Goal: Information Seeking & Learning: Learn about a topic

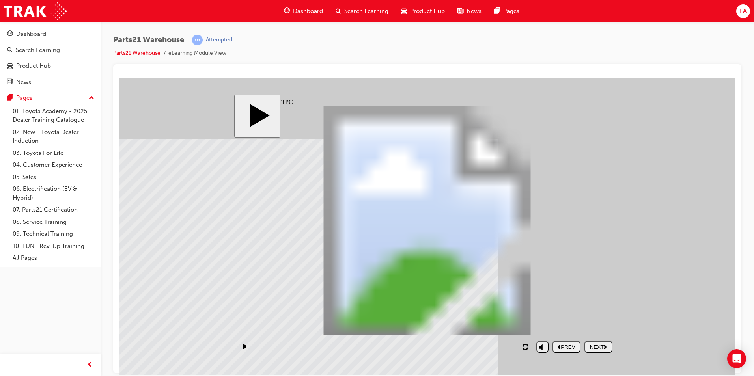
click at [599, 348] on div "NEXT" at bounding box center [598, 347] width 22 height 6
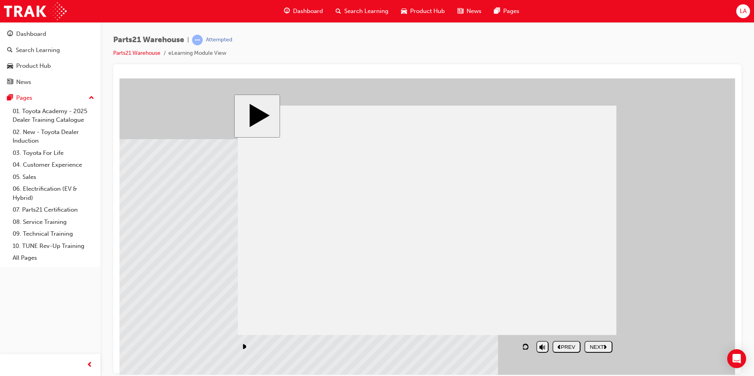
click at [604, 341] on button "NEXT" at bounding box center [598, 347] width 28 height 12
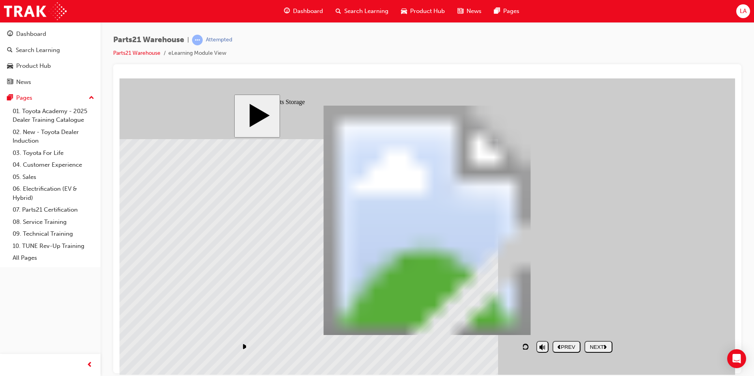
click at [601, 342] on button "NEXT" at bounding box center [598, 347] width 28 height 12
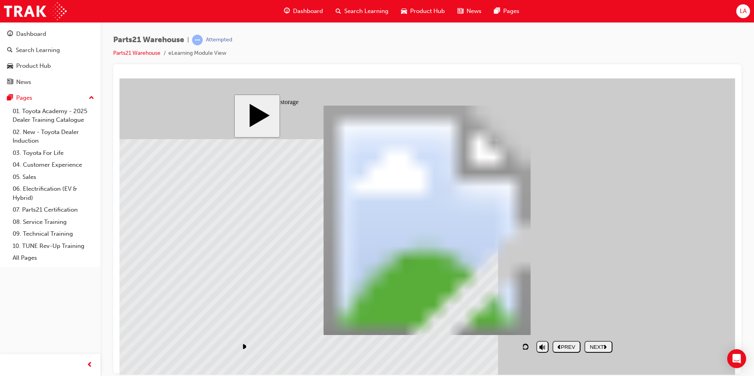
click at [592, 347] on div "NEXT" at bounding box center [598, 347] width 22 height 6
click at [599, 344] on div "NEXT" at bounding box center [598, 347] width 22 height 6
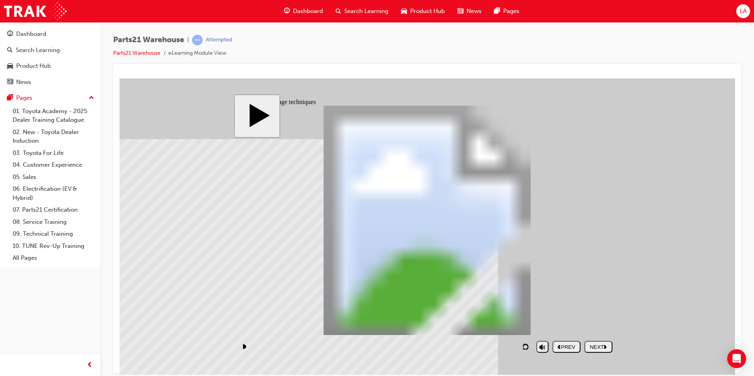
click at [598, 351] on button "NEXT" at bounding box center [598, 347] width 28 height 12
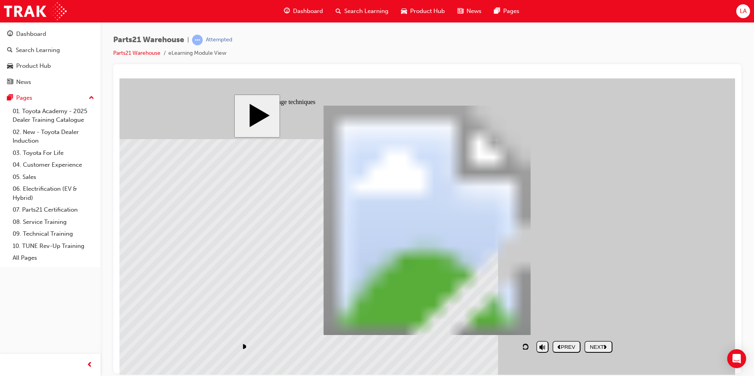
click at [602, 345] on div "NEXT" at bounding box center [598, 347] width 22 height 6
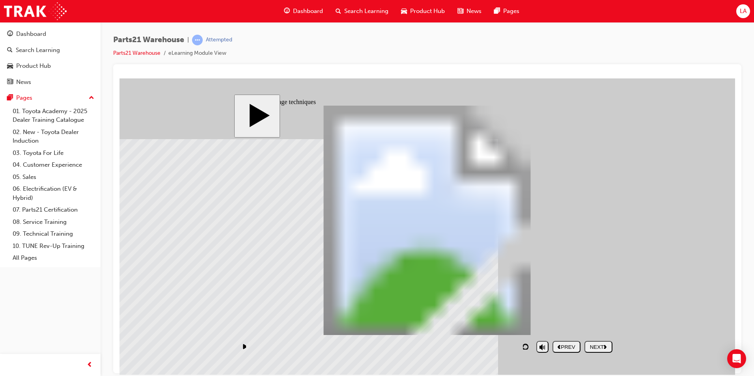
click at [596, 350] on div "NEXT" at bounding box center [598, 347] width 22 height 6
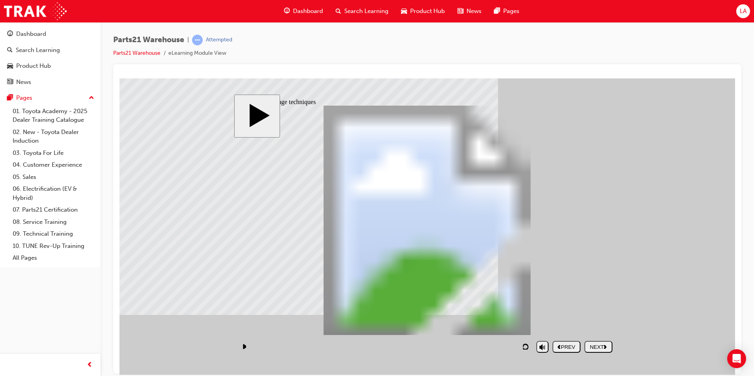
type input "255"
click at [603, 344] on div "NEXT" at bounding box center [598, 347] width 22 height 6
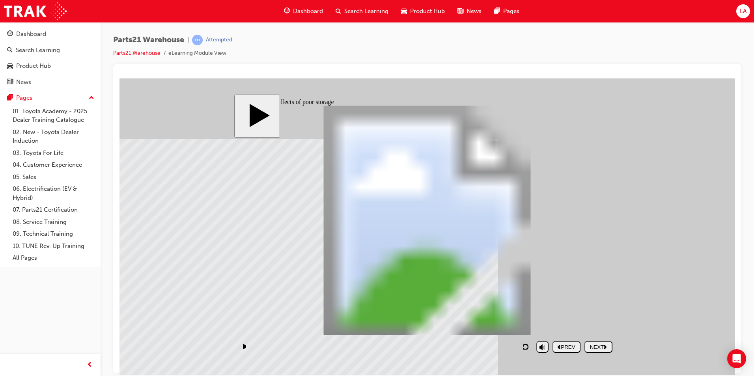
click at [597, 349] on div "NEXT" at bounding box center [598, 347] width 22 height 6
click at [599, 347] on div "NEXT" at bounding box center [598, 347] width 22 height 6
checkbox input "true"
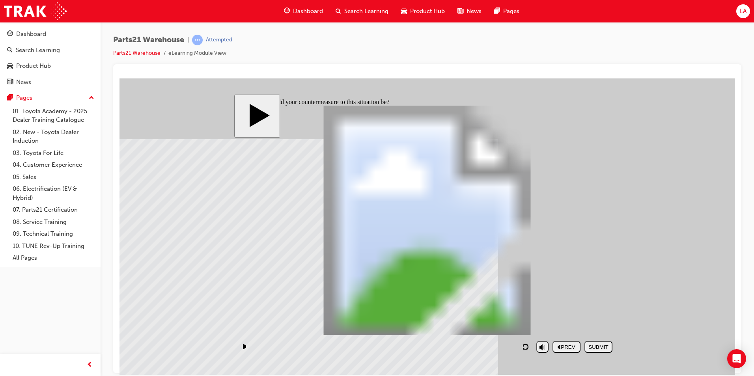
checkbox input "true"
click at [590, 341] on button "SUBMIT" at bounding box center [598, 347] width 28 height 12
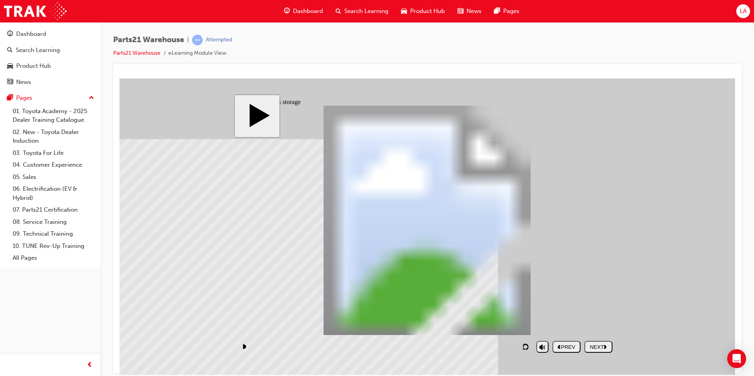
click at [598, 346] on div "NEXT" at bounding box center [598, 347] width 22 height 6
click at [600, 349] on div "NEXT" at bounding box center [598, 347] width 22 height 6
click at [596, 345] on div "NEXT" at bounding box center [598, 347] width 22 height 6
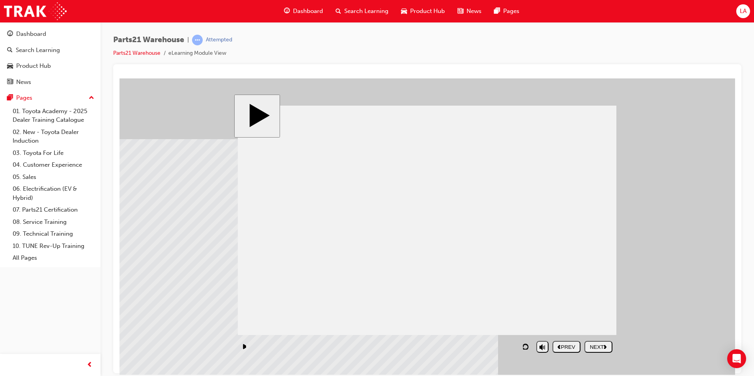
click at [596, 345] on div "NEXT" at bounding box center [598, 347] width 22 height 6
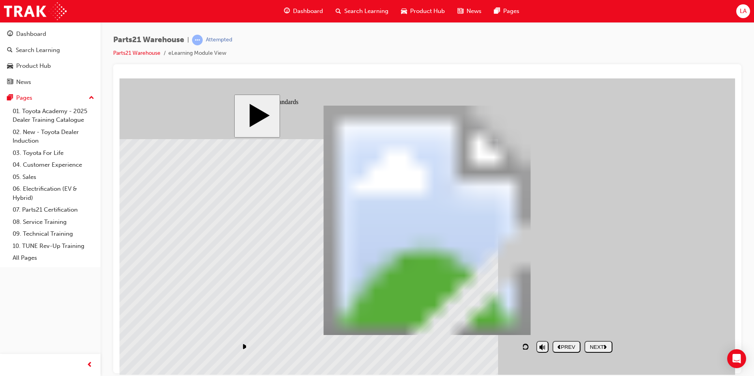
click at [594, 339] on nav "PREV NEXT SUBMIT" at bounding box center [582, 346] width 60 height 18
click at [596, 344] on div "NEXT" at bounding box center [598, 347] width 22 height 6
drag, startPoint x: 569, startPoint y: 189, endPoint x: 475, endPoint y: 192, distance: 94.6
drag, startPoint x: 557, startPoint y: 261, endPoint x: 461, endPoint y: 263, distance: 96.6
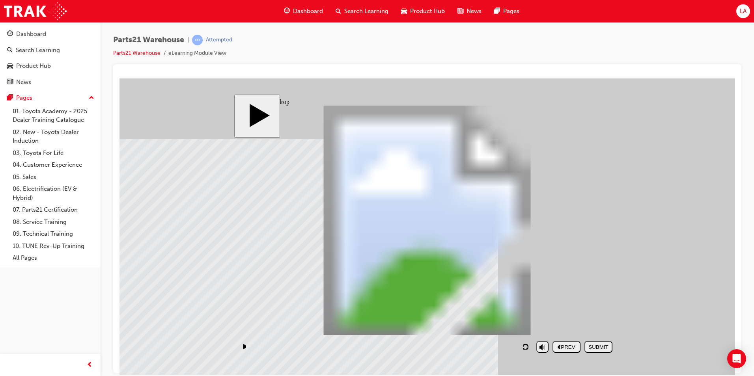
drag, startPoint x: 495, startPoint y: 270, endPoint x: 593, endPoint y: 192, distance: 125.4
drag, startPoint x: 487, startPoint y: 189, endPoint x: 562, endPoint y: 203, distance: 76.5
drag, startPoint x: 480, startPoint y: 190, endPoint x: 480, endPoint y: 270, distance: 79.6
drag, startPoint x: 552, startPoint y: 260, endPoint x: 473, endPoint y: 202, distance: 98.1
click at [592, 350] on div "SUBMIT" at bounding box center [598, 347] width 22 height 6
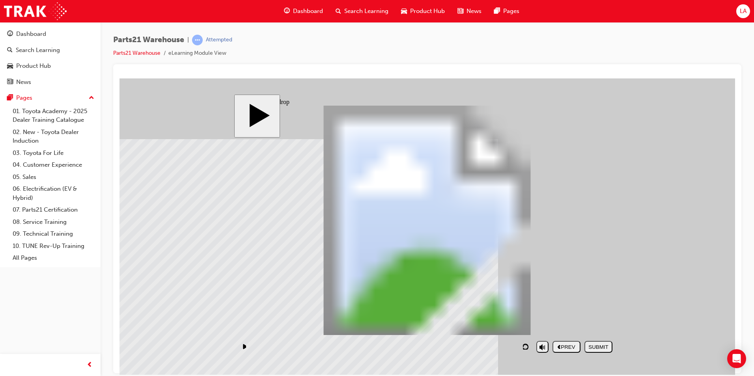
drag, startPoint x: 545, startPoint y: 223, endPoint x: 548, endPoint y: 233, distance: 10.1
drag, startPoint x: 544, startPoint y: 216, endPoint x: 451, endPoint y: 295, distance: 122.7
drag, startPoint x: 542, startPoint y: 278, endPoint x: 464, endPoint y: 195, distance: 113.5
click at [590, 347] on div "SUBMIT" at bounding box center [598, 347] width 22 height 6
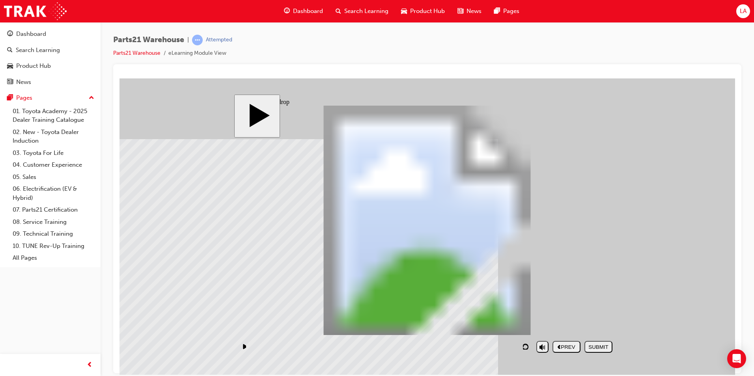
drag, startPoint x: 555, startPoint y: 203, endPoint x: 546, endPoint y: 205, distance: 9.7
drag, startPoint x: 485, startPoint y: 221, endPoint x: 482, endPoint y: 305, distance: 83.2
drag, startPoint x: 462, startPoint y: 166, endPoint x: 451, endPoint y: 159, distance: 12.7
click at [591, 341] on button "SUBMIT" at bounding box center [598, 347] width 28 height 12
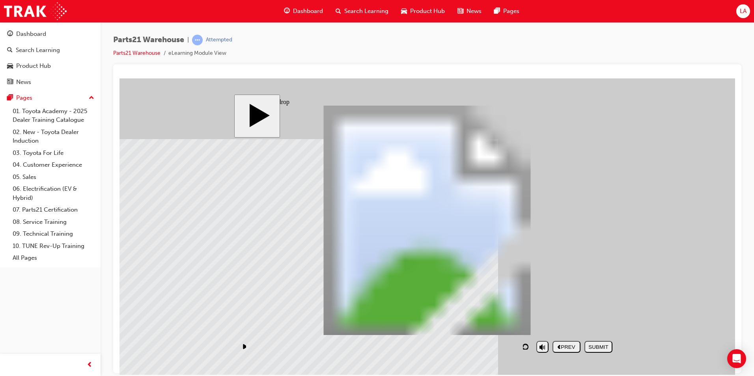
drag, startPoint x: 568, startPoint y: 278, endPoint x: 437, endPoint y: 189, distance: 158.0
drag, startPoint x: 547, startPoint y: 195, endPoint x: 459, endPoint y: 274, distance: 117.5
click at [598, 346] on div "SUBMIT" at bounding box center [598, 347] width 22 height 6
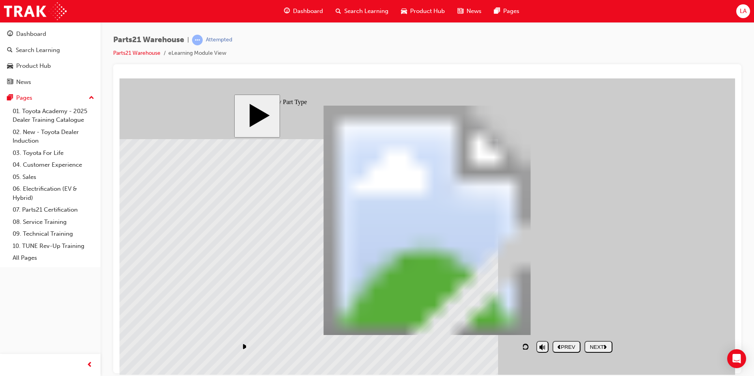
click at [590, 344] on div "NEXT" at bounding box center [598, 347] width 22 height 6
drag, startPoint x: 290, startPoint y: 294, endPoint x: 573, endPoint y: 248, distance: 287.2
drag, startPoint x: 566, startPoint y: 301, endPoint x: 309, endPoint y: 257, distance: 261.1
drag, startPoint x: 391, startPoint y: 280, endPoint x: 501, endPoint y: 242, distance: 117.2
drag, startPoint x: 482, startPoint y: 288, endPoint x: 401, endPoint y: 244, distance: 92.4
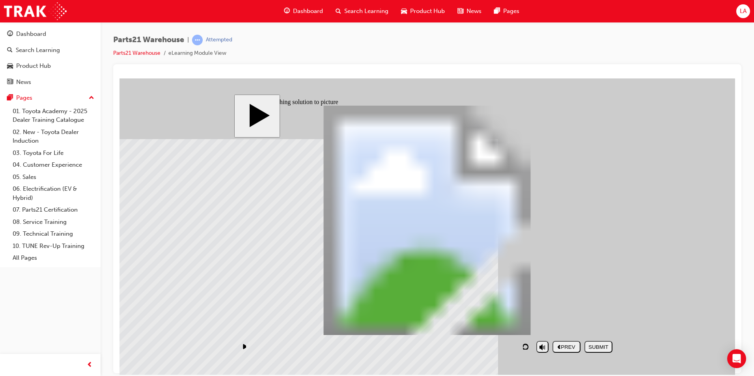
click at [607, 345] on div "SUBMIT" at bounding box center [598, 347] width 22 height 6
drag, startPoint x: 300, startPoint y: 305, endPoint x: 581, endPoint y: 259, distance: 285.2
drag, startPoint x: 567, startPoint y: 306, endPoint x: 391, endPoint y: 262, distance: 182.0
drag, startPoint x: 386, startPoint y: 284, endPoint x: 468, endPoint y: 244, distance: 91.0
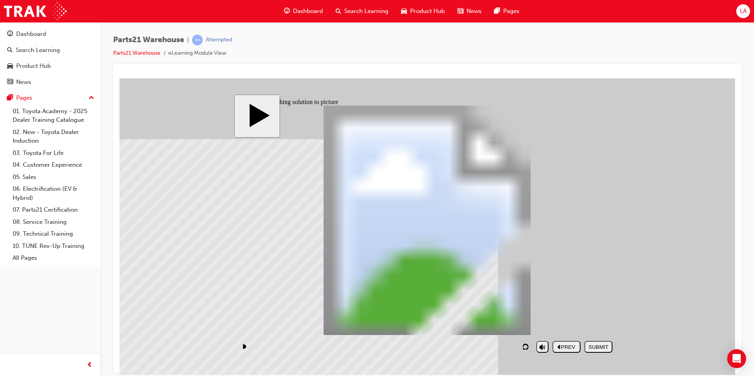
drag, startPoint x: 472, startPoint y: 300, endPoint x: 302, endPoint y: 252, distance: 176.9
click at [605, 344] on div "SUBMIT" at bounding box center [598, 347] width 22 height 6
click at [564, 344] on div "PREV" at bounding box center [566, 347] width 22 height 6
drag, startPoint x: 565, startPoint y: 299, endPoint x: 288, endPoint y: 250, distance: 280.6
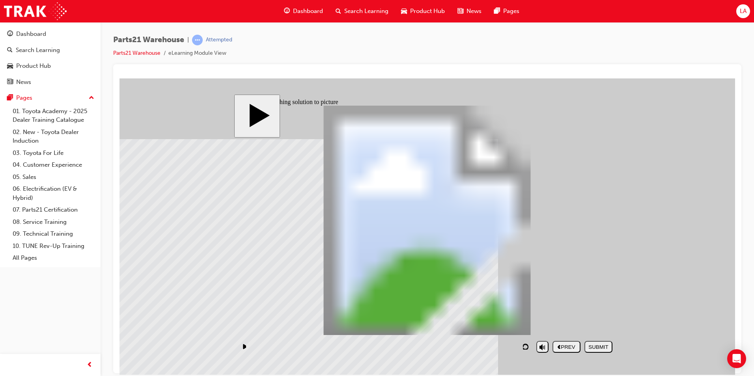
drag, startPoint x: 296, startPoint y: 304, endPoint x: 490, endPoint y: 259, distance: 199.3
drag, startPoint x: 436, startPoint y: 300, endPoint x: 366, endPoint y: 257, distance: 82.2
drag, startPoint x: 371, startPoint y: 303, endPoint x: 549, endPoint y: 262, distance: 182.2
click at [597, 346] on div "SUBMIT" at bounding box center [598, 347] width 22 height 6
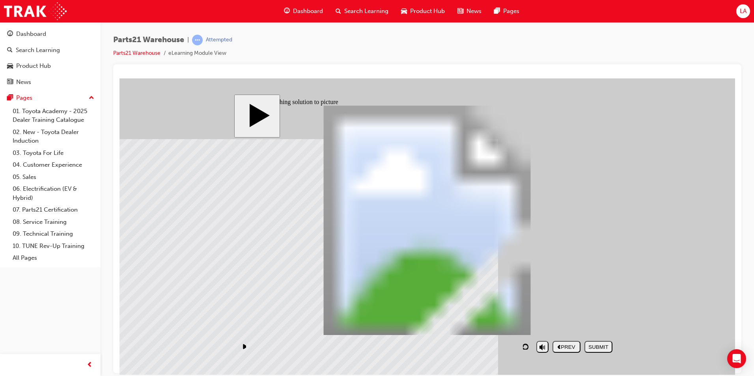
drag, startPoint x: 294, startPoint y: 295, endPoint x: 292, endPoint y: 257, distance: 38.2
drag, startPoint x: 358, startPoint y: 306, endPoint x: 545, endPoint y: 261, distance: 192.3
drag, startPoint x: 546, startPoint y: 296, endPoint x: 462, endPoint y: 255, distance: 93.8
drag, startPoint x: 458, startPoint y: 313, endPoint x: 388, endPoint y: 303, distance: 70.0
drag, startPoint x: 446, startPoint y: 251, endPoint x: 369, endPoint y: 251, distance: 77.6
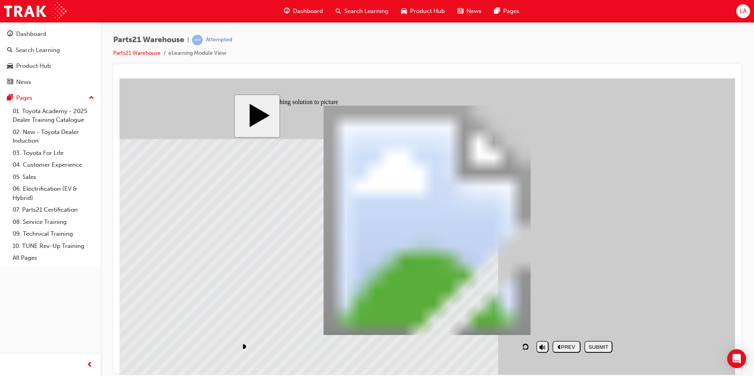
drag, startPoint x: 387, startPoint y: 247, endPoint x: 468, endPoint y: 246, distance: 81.2
drag, startPoint x: 477, startPoint y: 275, endPoint x: 393, endPoint y: 240, distance: 90.6
drag, startPoint x: 391, startPoint y: 256, endPoint x: 501, endPoint y: 257, distance: 110.0
drag, startPoint x: 535, startPoint y: 294, endPoint x: 355, endPoint y: 251, distance: 184.8
click at [597, 350] on button "SUBMIT" at bounding box center [598, 347] width 28 height 12
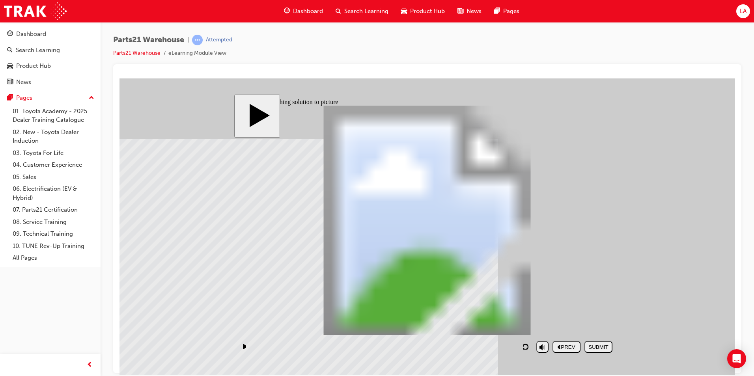
click at [606, 342] on button "NEXT" at bounding box center [598, 347] width 28 height 12
click at [601, 348] on div "NEXT" at bounding box center [598, 347] width 22 height 6
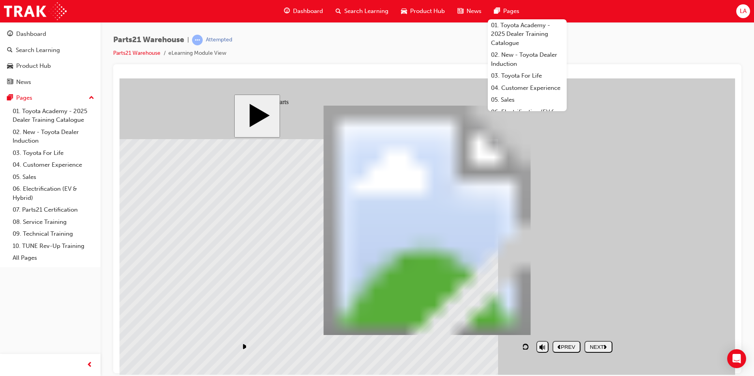
click at [627, 220] on body "slide: Multiple parts Group 2 PARTS21 Warehouse (P21W) PARTS21 Warehouse (Quali…" at bounding box center [426, 226] width 615 height 296
click at [579, 54] on div "Parts21 Warehouse | Attempted Parts21 Warehouse eLearning Module View" at bounding box center [427, 50] width 628 height 30
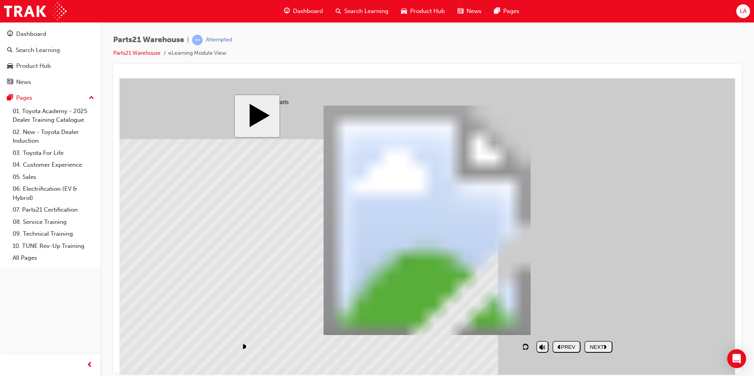
click at [605, 351] on button "NEXT" at bounding box center [598, 347] width 28 height 12
click at [599, 344] on div "NEXT" at bounding box center [598, 347] width 22 height 6
click at [596, 342] on button "NEXT" at bounding box center [598, 347] width 28 height 12
drag, startPoint x: 567, startPoint y: 286, endPoint x: 548, endPoint y: 273, distance: 23.5
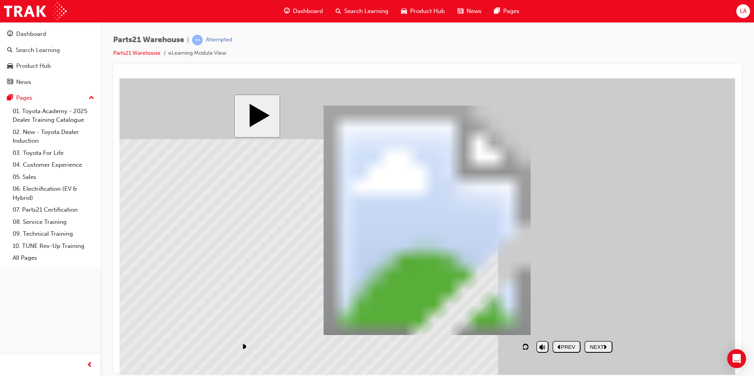
click at [594, 344] on div "NEXT" at bounding box center [598, 347] width 22 height 6
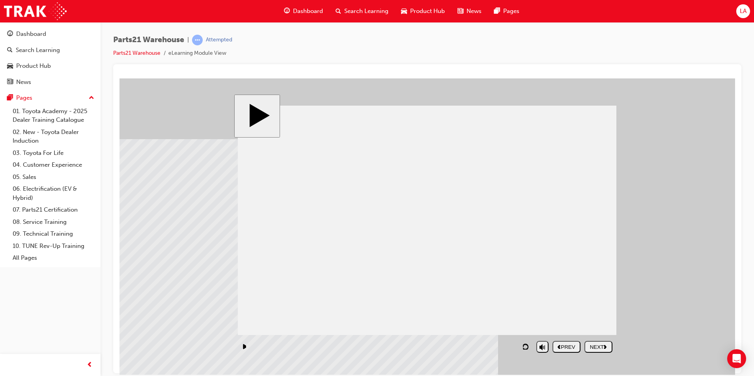
click at [591, 346] on div "NEXT" at bounding box center [598, 347] width 22 height 6
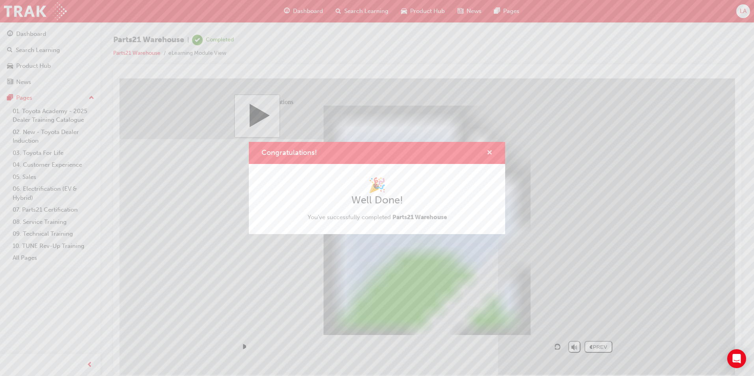
click at [488, 153] on span "cross-icon" at bounding box center [489, 153] width 6 height 7
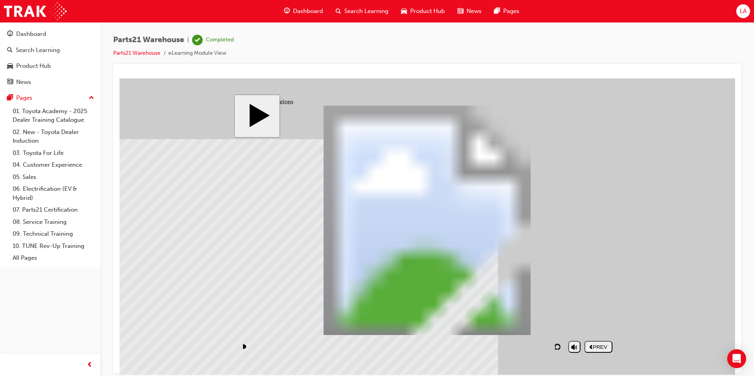
click at [344, 12] on span "Search Learning" at bounding box center [366, 11] width 44 height 9
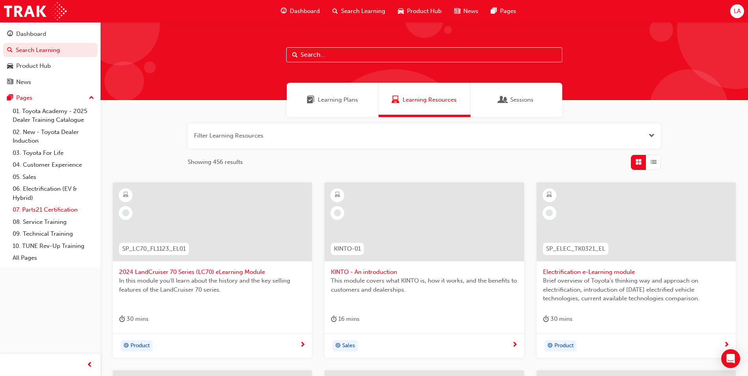
click at [61, 210] on link "07. Parts21 Certification" at bounding box center [53, 210] width 88 height 12
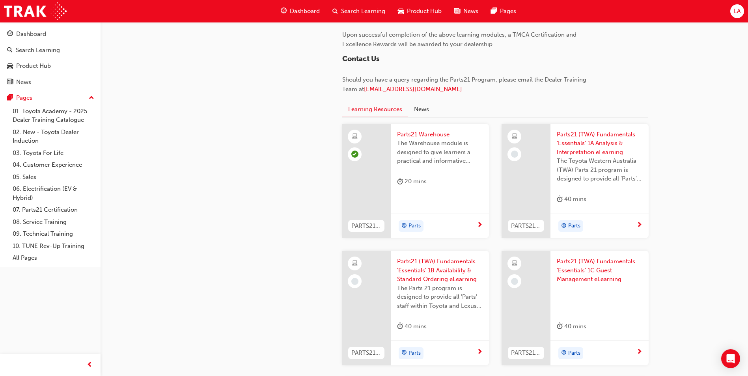
scroll to position [749, 0]
click at [570, 221] on span "Parts" at bounding box center [574, 224] width 12 height 9
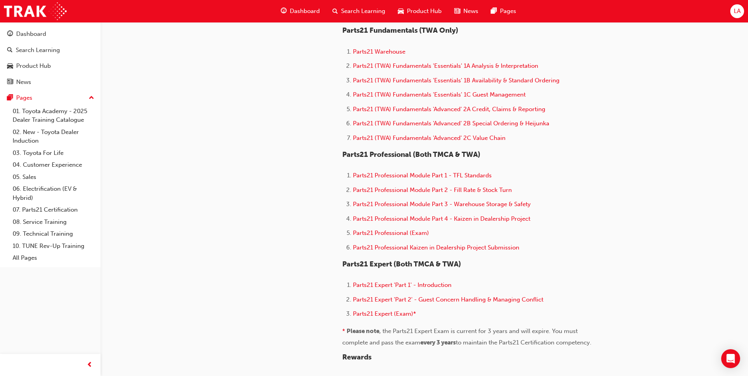
scroll to position [859, 0]
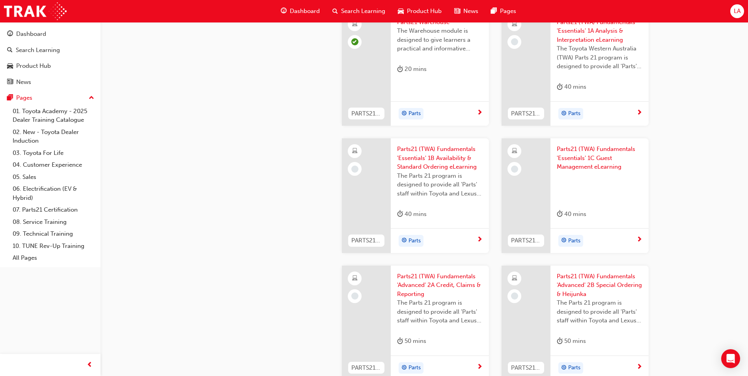
click at [627, 114] on div "Parts" at bounding box center [597, 114] width 80 height 12
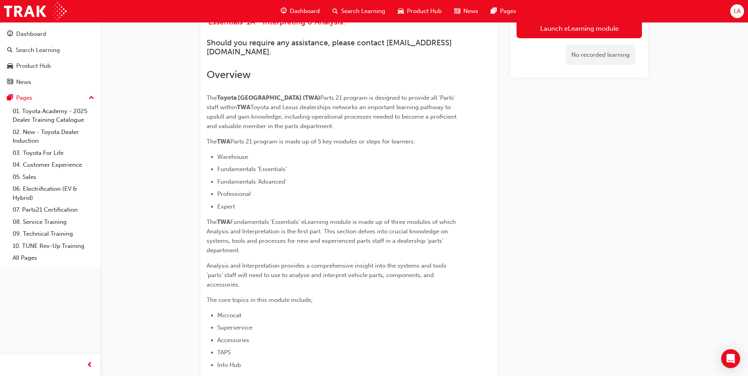
scroll to position [9, 0]
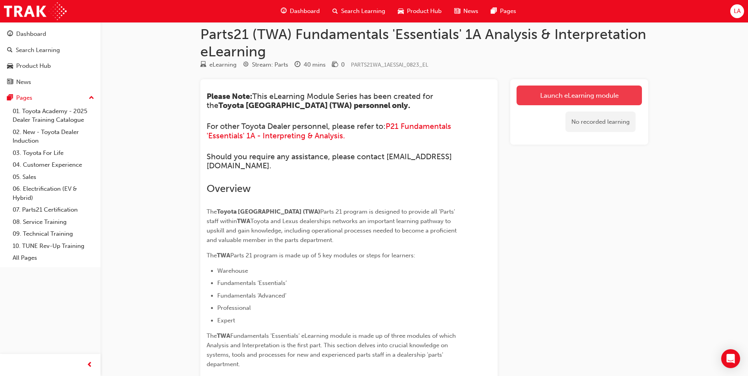
click at [577, 98] on link "Launch eLearning module" at bounding box center [578, 96] width 125 height 20
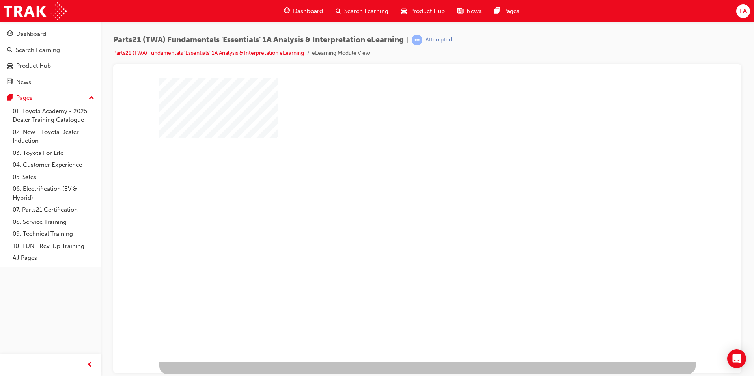
click at [404, 197] on div "play" at bounding box center [404, 197] width 0 height 0
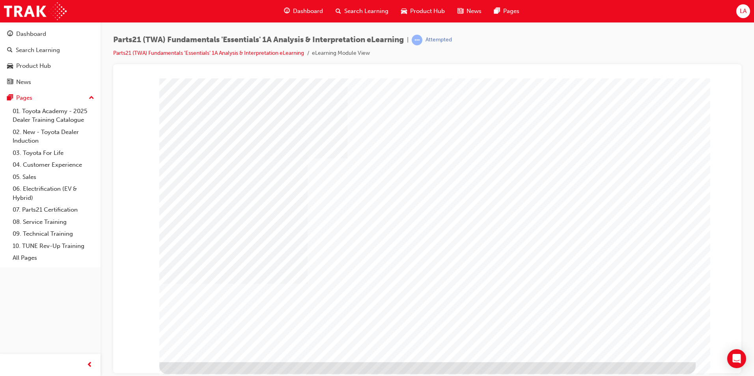
type input "[PERSON_NAME]"
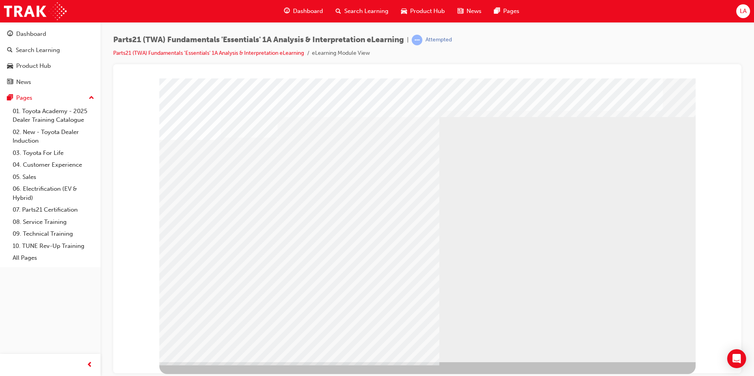
click at [296, 186] on div "multistate" at bounding box center [427, 220] width 536 height 284
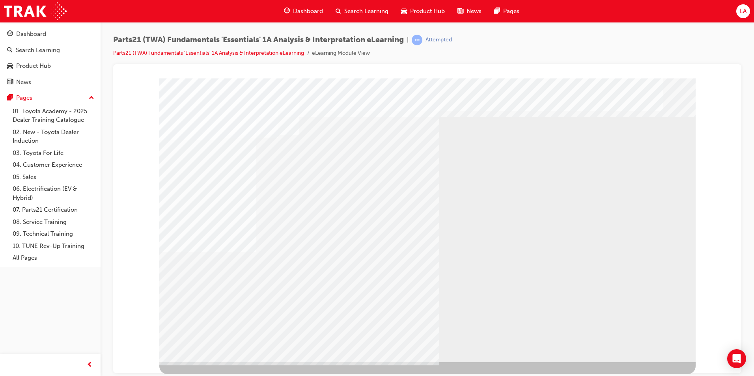
click at [248, 271] on div "multistate" at bounding box center [427, 220] width 536 height 284
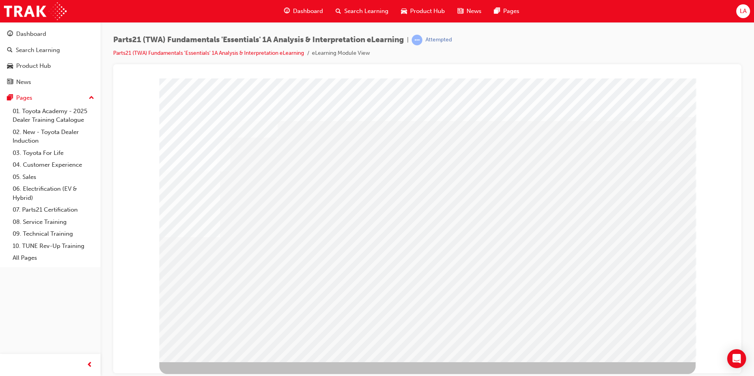
drag, startPoint x: 628, startPoint y: 244, endPoint x: 627, endPoint y: 254, distance: 9.9
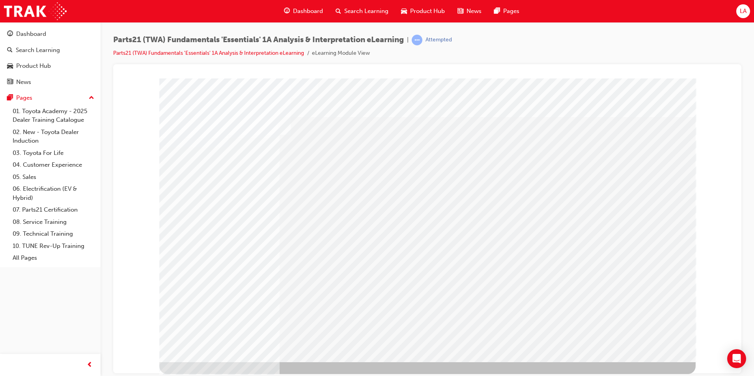
drag, startPoint x: 616, startPoint y: 334, endPoint x: 586, endPoint y: 303, distance: 42.4
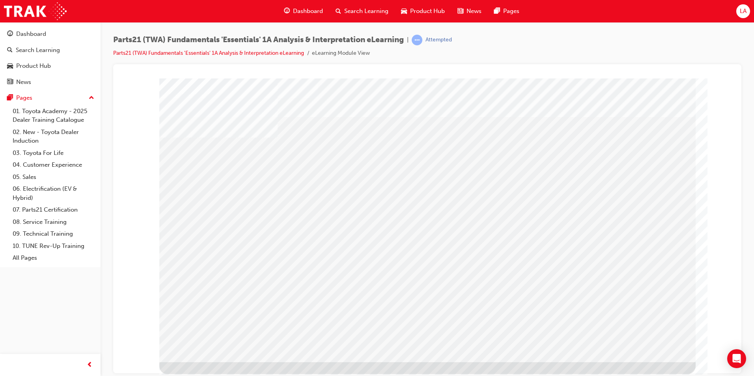
click at [705, 81] on div at bounding box center [427, 81] width 609 height 0
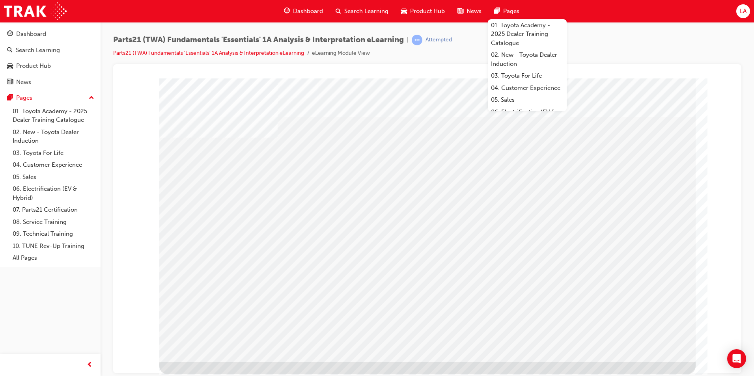
drag, startPoint x: 193, startPoint y: 214, endPoint x: 179, endPoint y: 277, distance: 63.7
drag, startPoint x: 177, startPoint y: 277, endPoint x: 169, endPoint y: 277, distance: 8.7
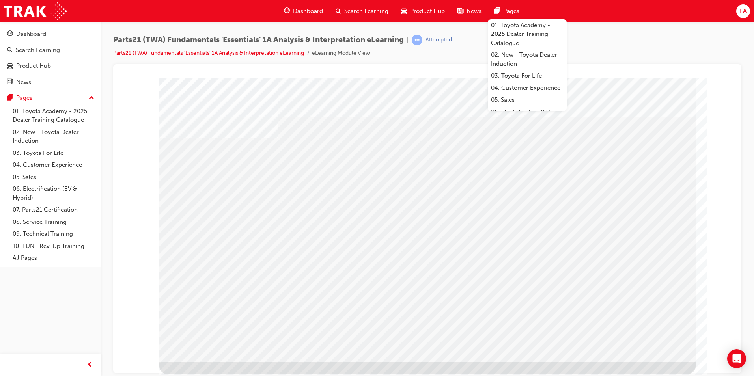
drag, startPoint x: 169, startPoint y: 277, endPoint x: 162, endPoint y: 279, distance: 7.6
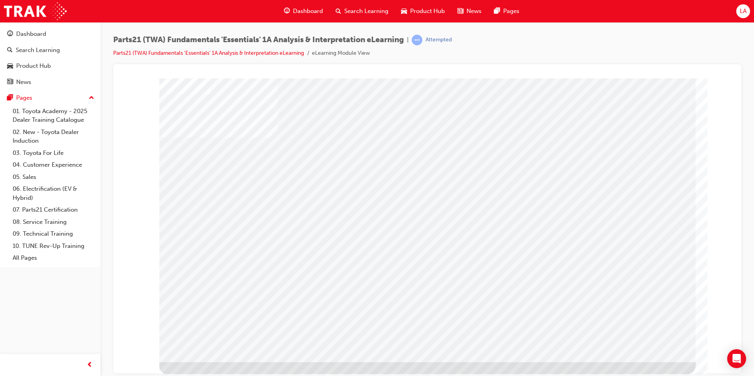
click at [138, 81] on div at bounding box center [427, 81] width 609 height 0
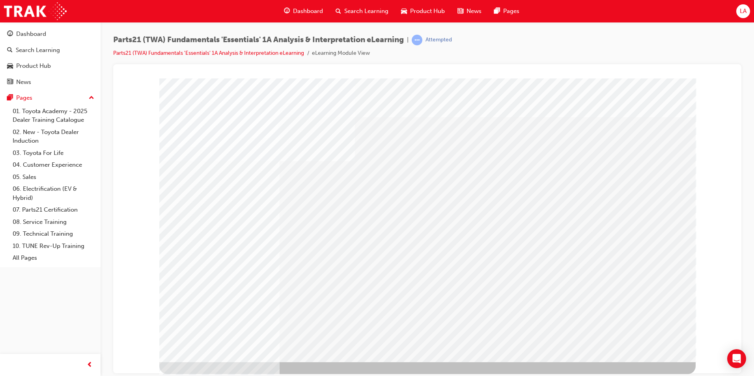
drag, startPoint x: 582, startPoint y: 312, endPoint x: 511, endPoint y: 282, distance: 77.0
click at [533, 149] on div "Play" at bounding box center [511, 149] width 299 height 0
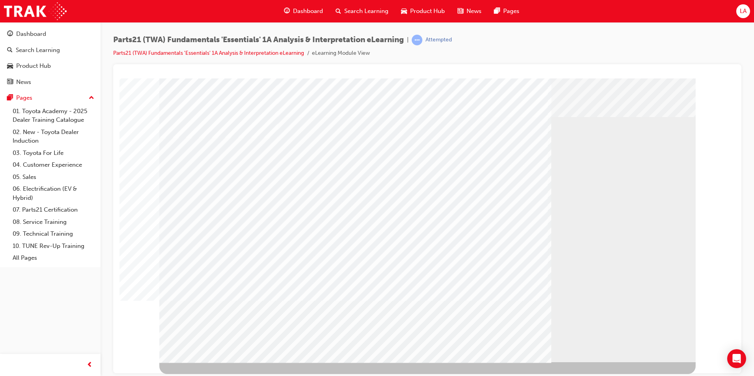
drag, startPoint x: 528, startPoint y: 241, endPoint x: 520, endPoint y: 241, distance: 7.9
click at [520, 103] on td "Loading..." at bounding box center [426, 92] width 607 height 21
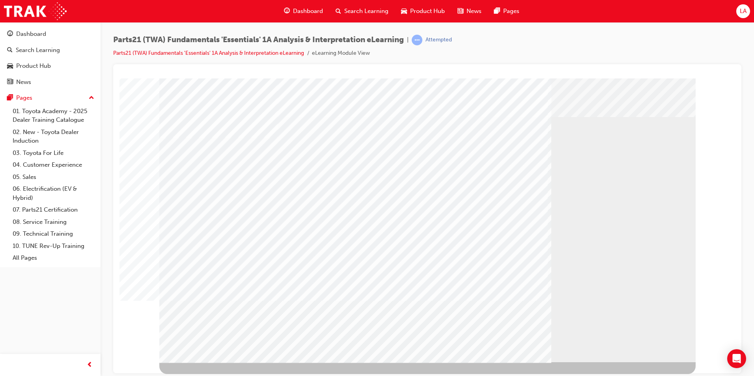
click at [519, 230] on div "Video" at bounding box center [511, 233] width 299 height 168
click at [387, 149] on div "Play" at bounding box center [511, 149] width 299 height 0
click at [455, 149] on div "Video" at bounding box center [451, 149] width 178 height 0
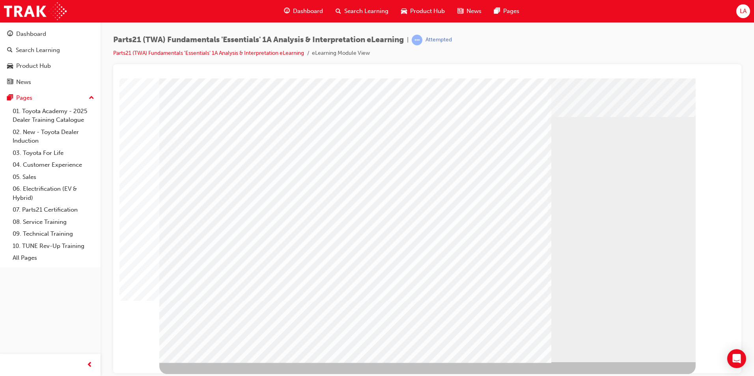
click at [491, 149] on div "Play" at bounding box center [511, 149] width 299 height 0
click at [521, 149] on div "Play" at bounding box center [511, 149] width 299 height 0
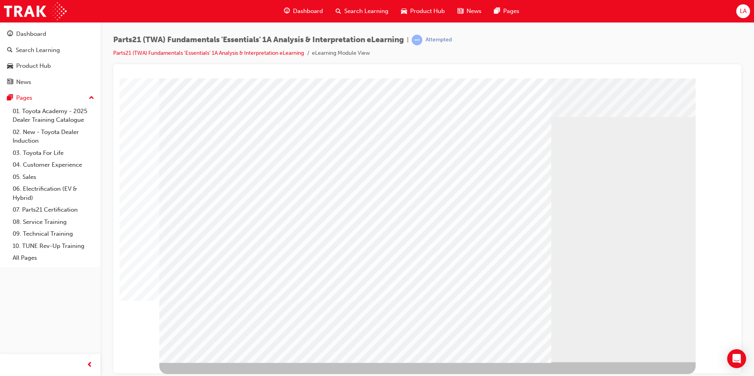
click at [649, 149] on div "Full Screen" at bounding box center [511, 149] width 299 height 0
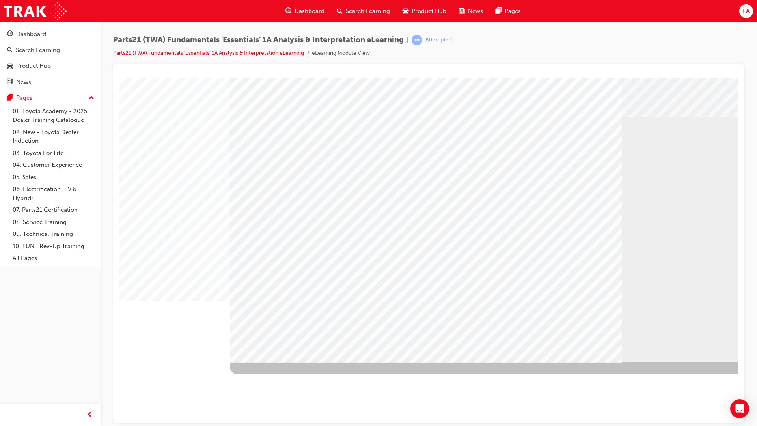
click at [530, 260] on video "multistate" at bounding box center [581, 233] width 299 height 168
click at [524, 262] on video "multistate" at bounding box center [581, 233] width 299 height 168
click at [466, 257] on video "multistate" at bounding box center [581, 233] width 299 height 168
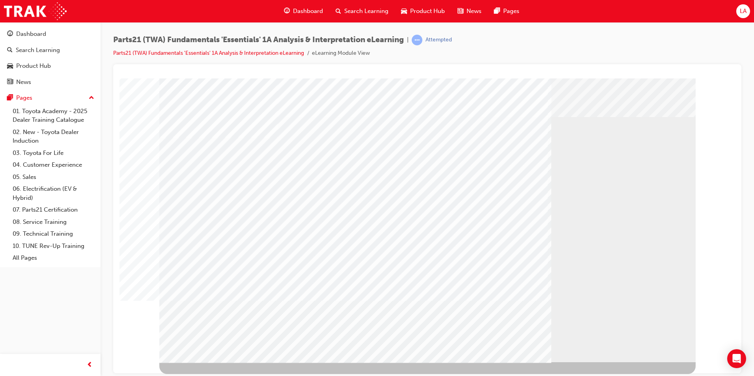
click at [441, 149] on div "Play" at bounding box center [511, 149] width 299 height 0
click at [654, 149] on div "Full Screen" at bounding box center [511, 149] width 299 height 0
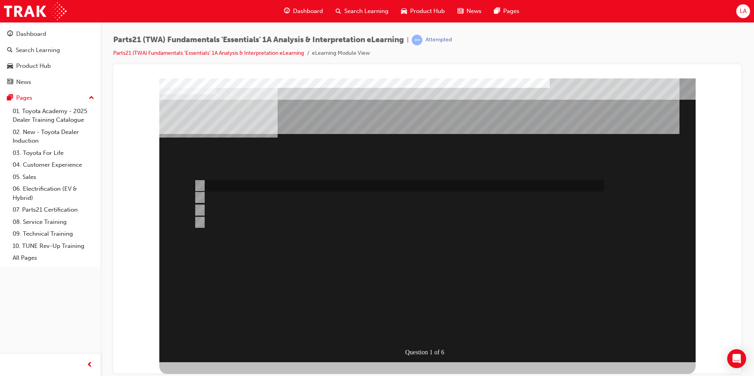
click at [228, 182] on div at bounding box center [397, 186] width 410 height 12
click at [235, 197] on div at bounding box center [397, 198] width 410 height 12
radio input "false"
radio input "true"
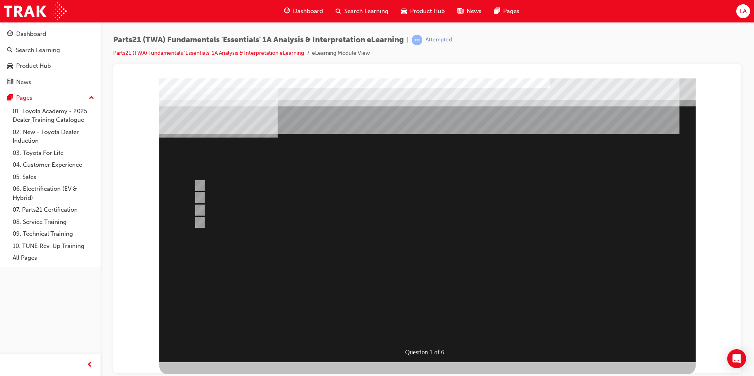
click at [461, 297] on div at bounding box center [427, 220] width 536 height 284
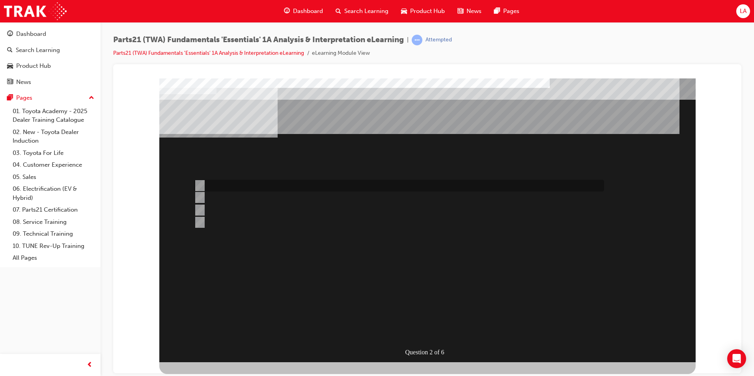
click at [227, 188] on div at bounding box center [397, 186] width 410 height 12
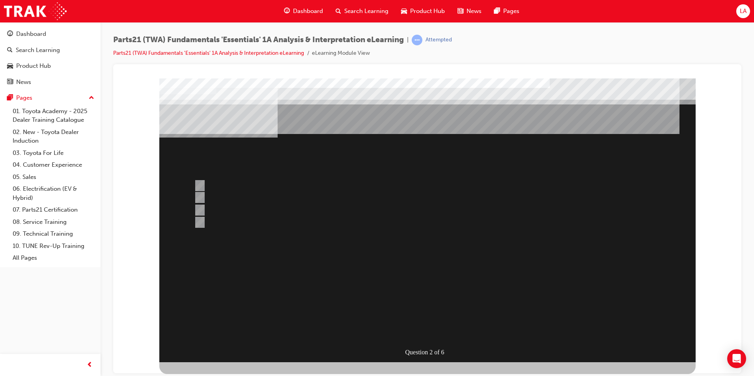
click at [242, 197] on div at bounding box center [427, 220] width 536 height 284
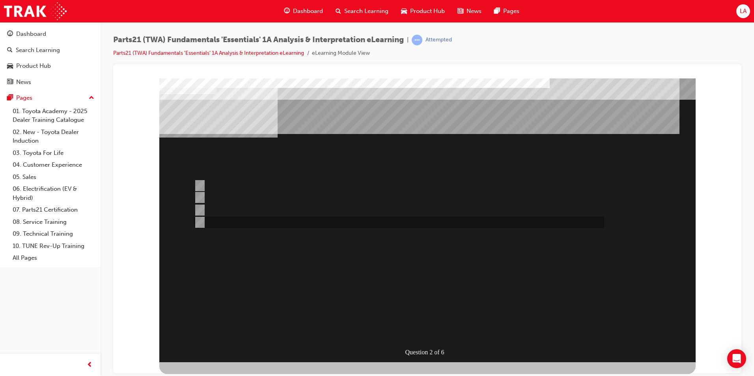
click at [225, 217] on div at bounding box center [397, 222] width 410 height 12
radio input "false"
radio input "true"
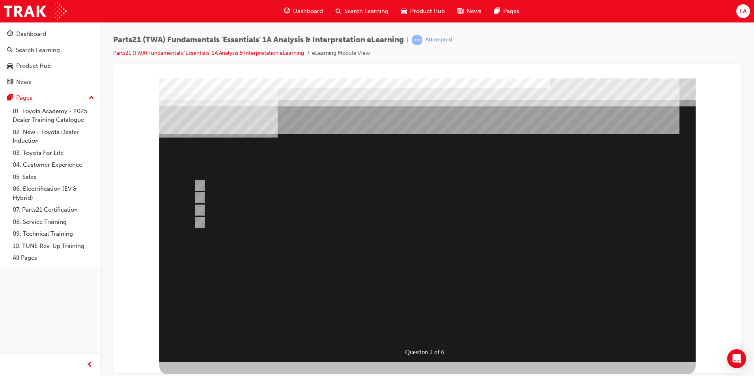
click at [389, 252] on div at bounding box center [427, 220] width 536 height 284
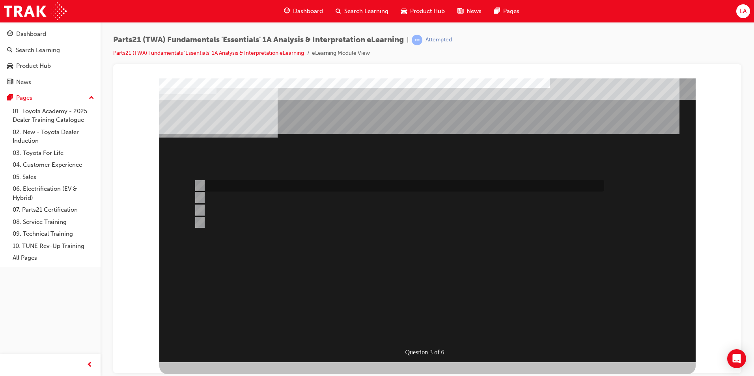
click at [196, 187] on input "TAPS" at bounding box center [198, 185] width 9 height 9
radio input "true"
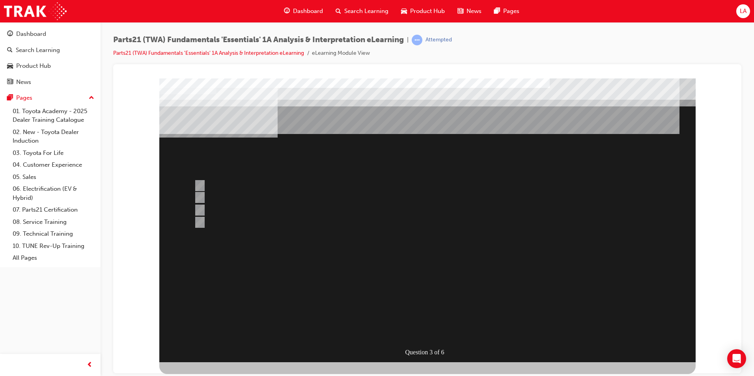
click at [435, 289] on div at bounding box center [427, 220] width 536 height 284
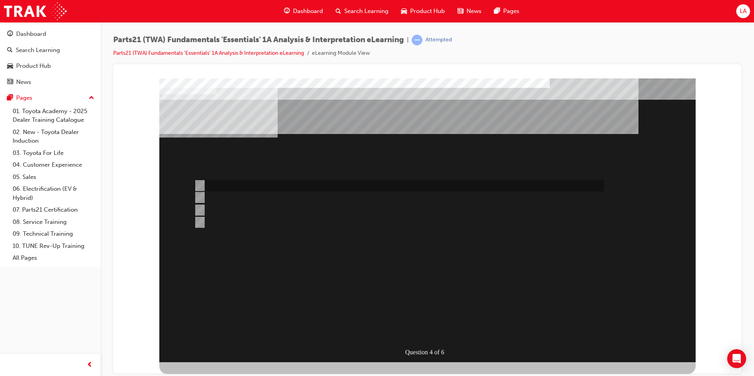
click at [224, 183] on div at bounding box center [397, 186] width 410 height 12
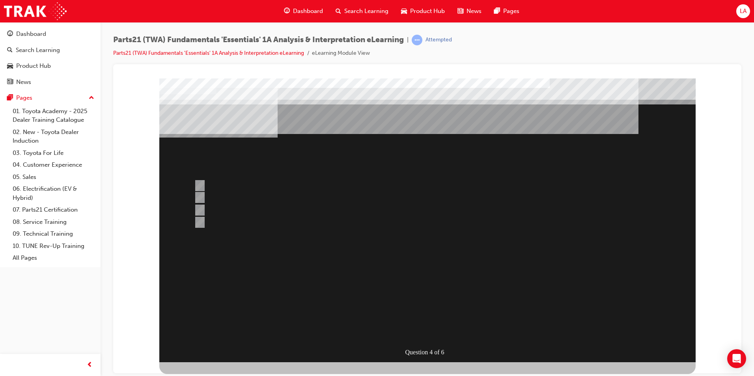
click at [221, 222] on div at bounding box center [427, 220] width 536 height 284
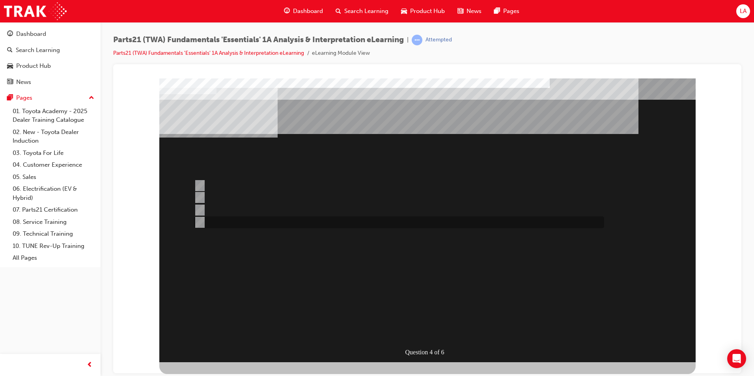
click at [221, 222] on div at bounding box center [397, 222] width 410 height 12
radio input "false"
radio input "true"
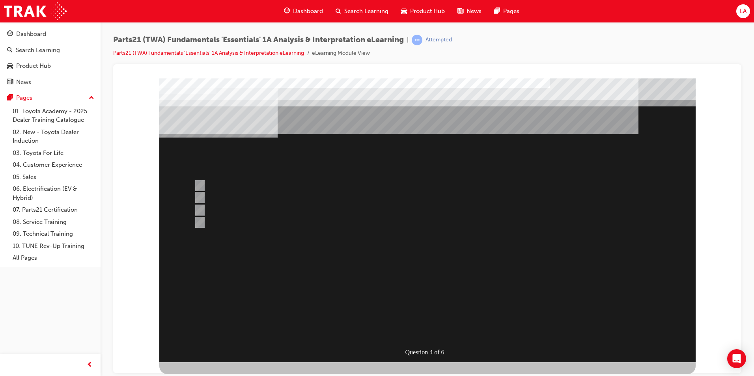
click at [394, 276] on div at bounding box center [427, 220] width 536 height 284
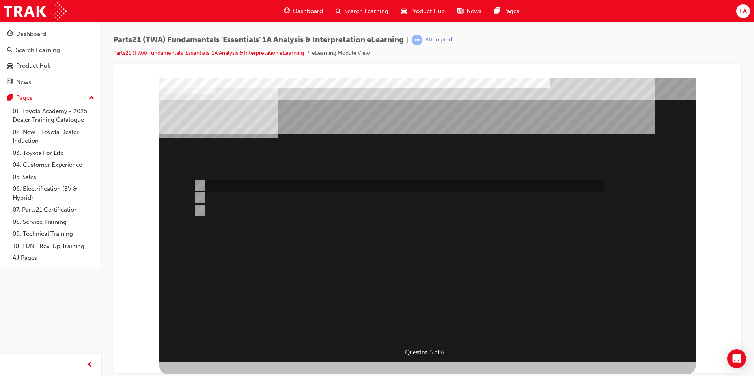
click at [197, 184] on input "Microcat" at bounding box center [198, 185] width 9 height 9
click at [217, 213] on div at bounding box center [397, 210] width 410 height 12
radio input "false"
radio input "true"
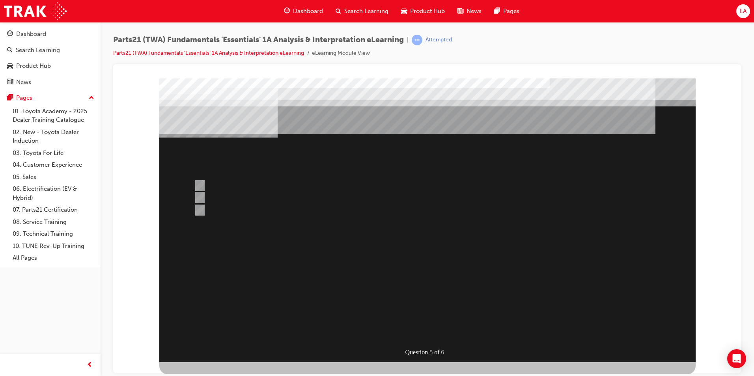
click at [429, 263] on div at bounding box center [427, 220] width 536 height 284
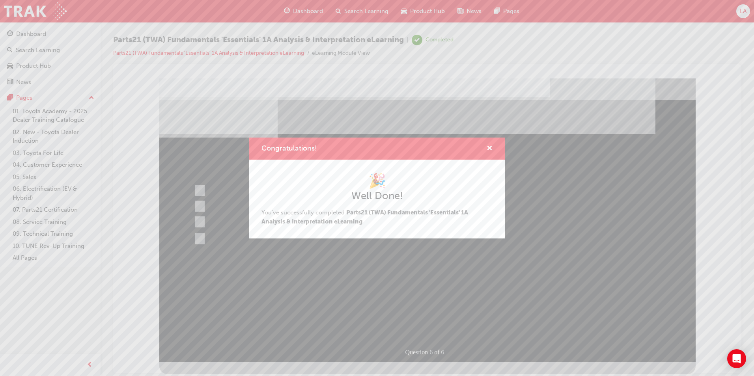
click at [454, 259] on div "Congratulations! 🎉 Well Done! You've successfully completed Parts21 (TWA) Funda…" at bounding box center [377, 188] width 754 height 376
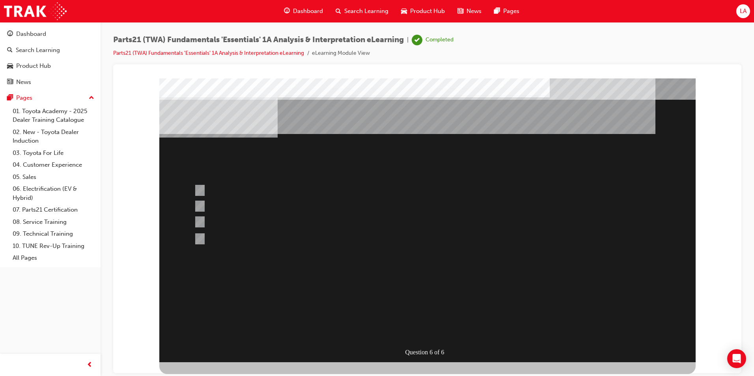
click at [443, 270] on div "Question 6 of 6" at bounding box center [427, 220] width 536 height 284
click at [278, 221] on div at bounding box center [397, 221] width 410 height 21
radio input "true"
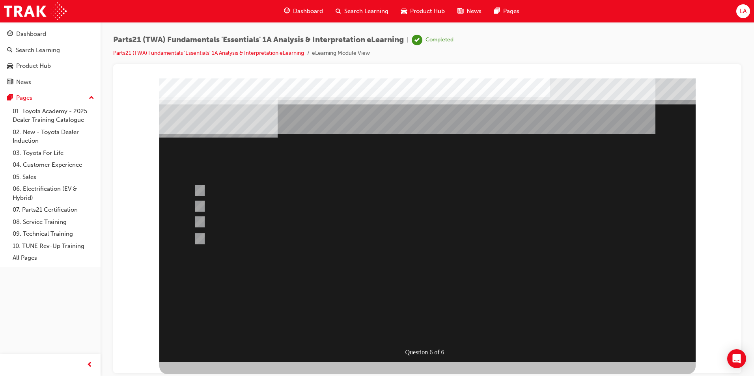
click at [225, 243] on div at bounding box center [427, 220] width 536 height 284
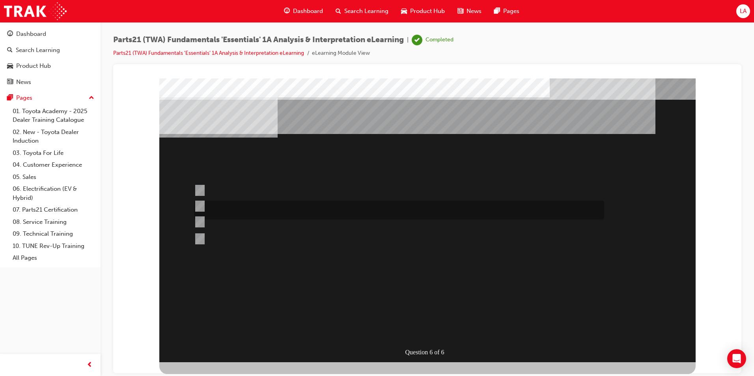
click at [253, 204] on div at bounding box center [397, 210] width 410 height 19
radio input "true"
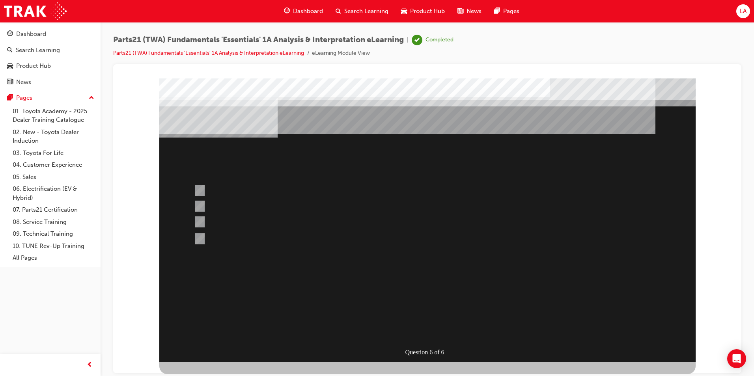
click at [420, 285] on div at bounding box center [427, 220] width 536 height 284
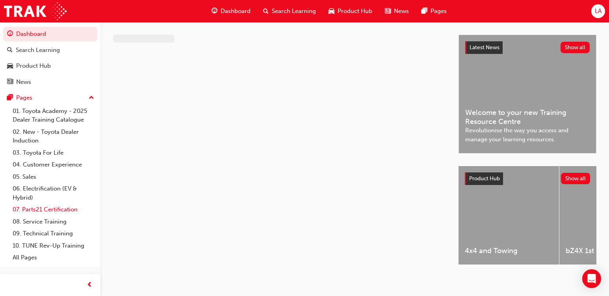
click at [63, 215] on link "07. Parts21 Certification" at bounding box center [53, 210] width 88 height 12
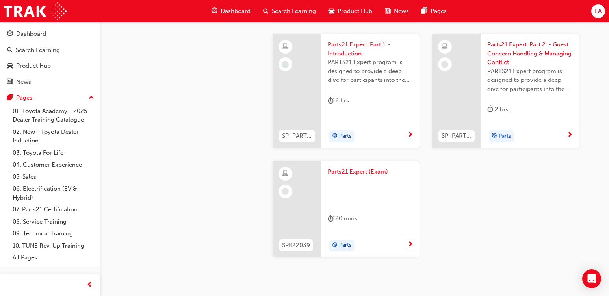
scroll to position [1576, 0]
